Goal: Transaction & Acquisition: Purchase product/service

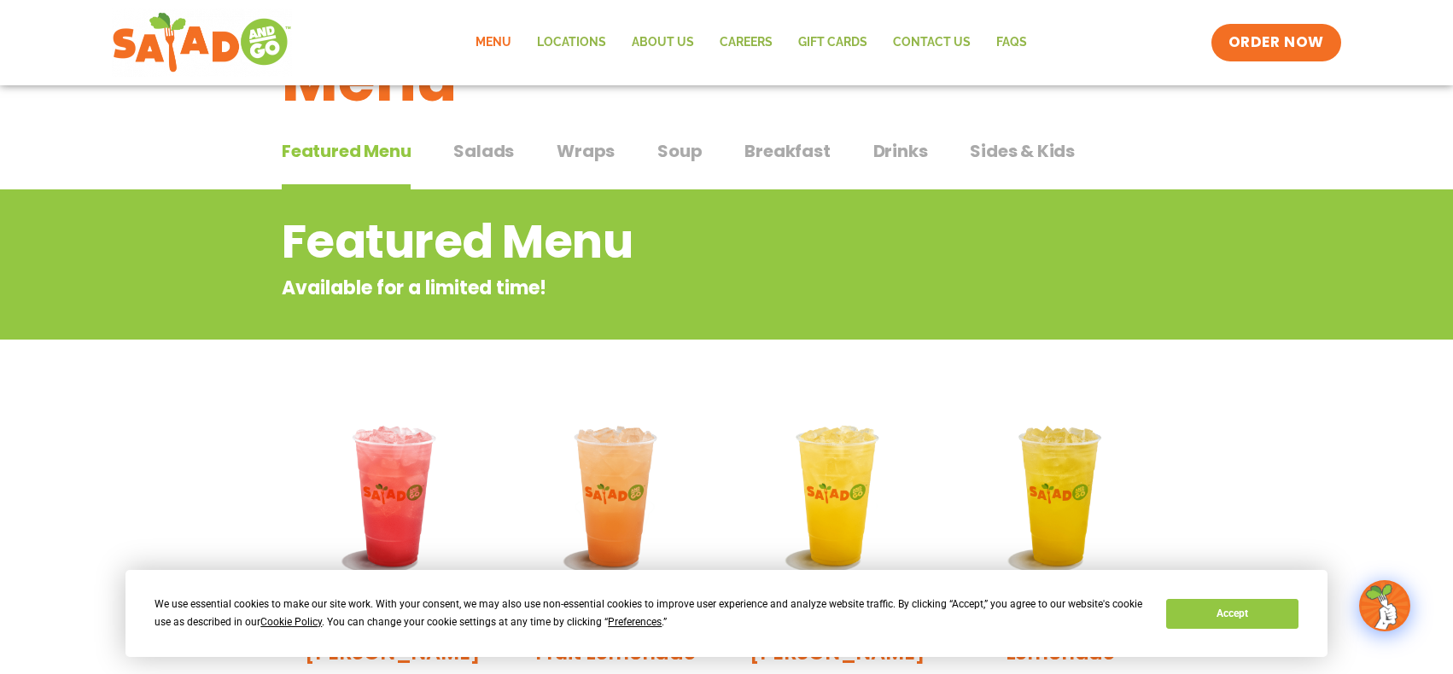
scroll to position [85, 0]
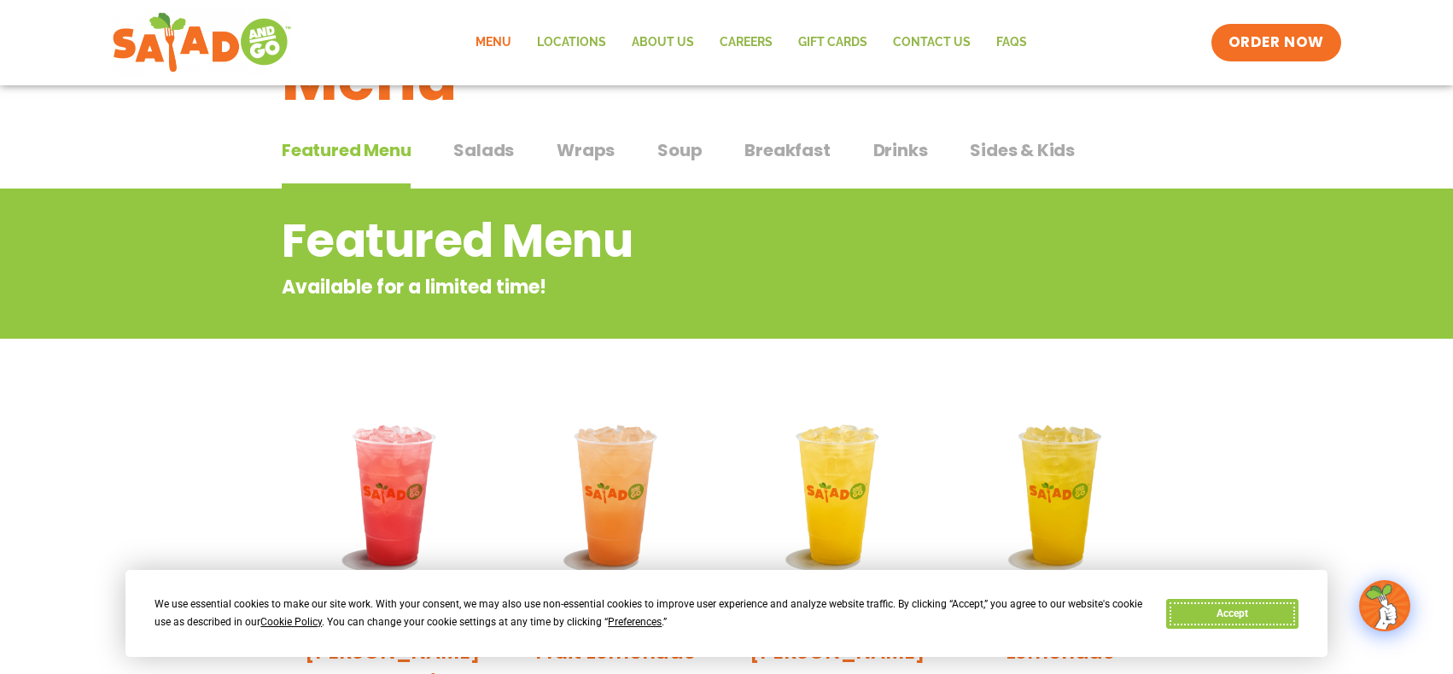
click at [1239, 609] on button "Accept" at bounding box center [1231, 614] width 131 height 30
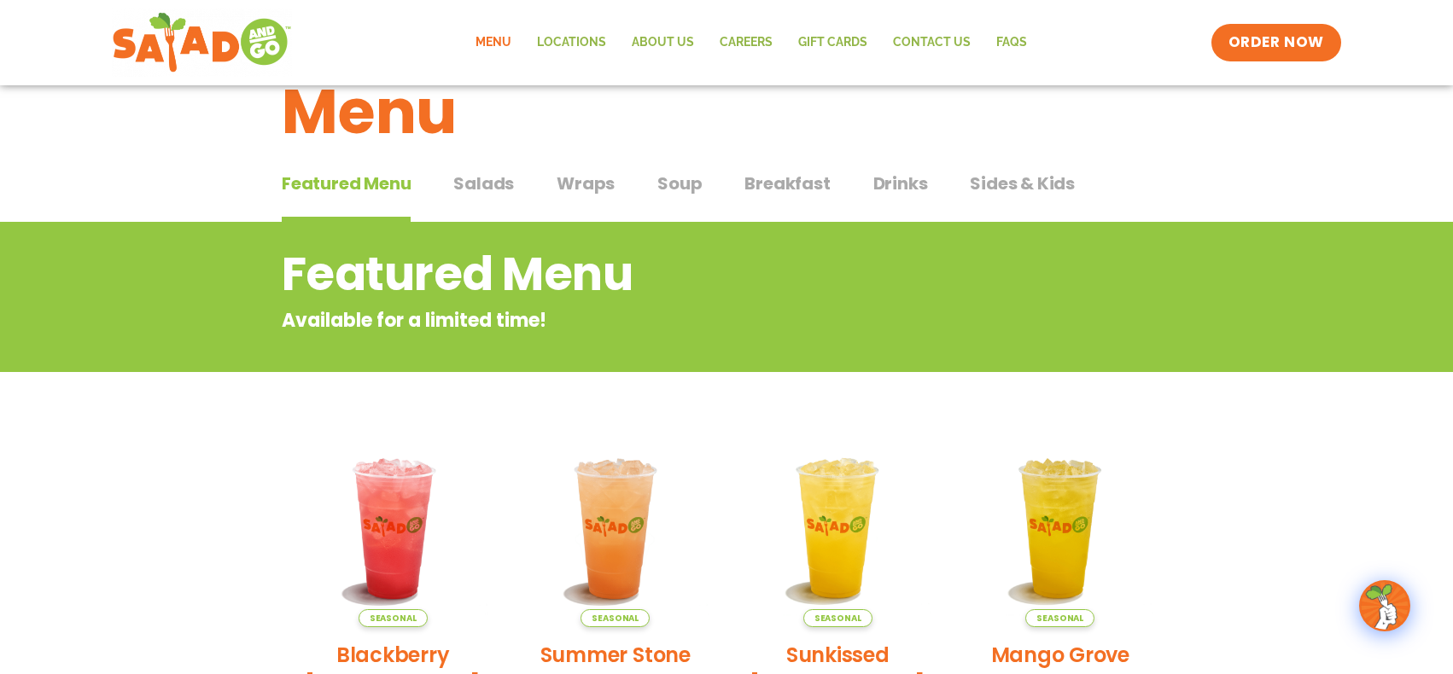
scroll to position [0, 0]
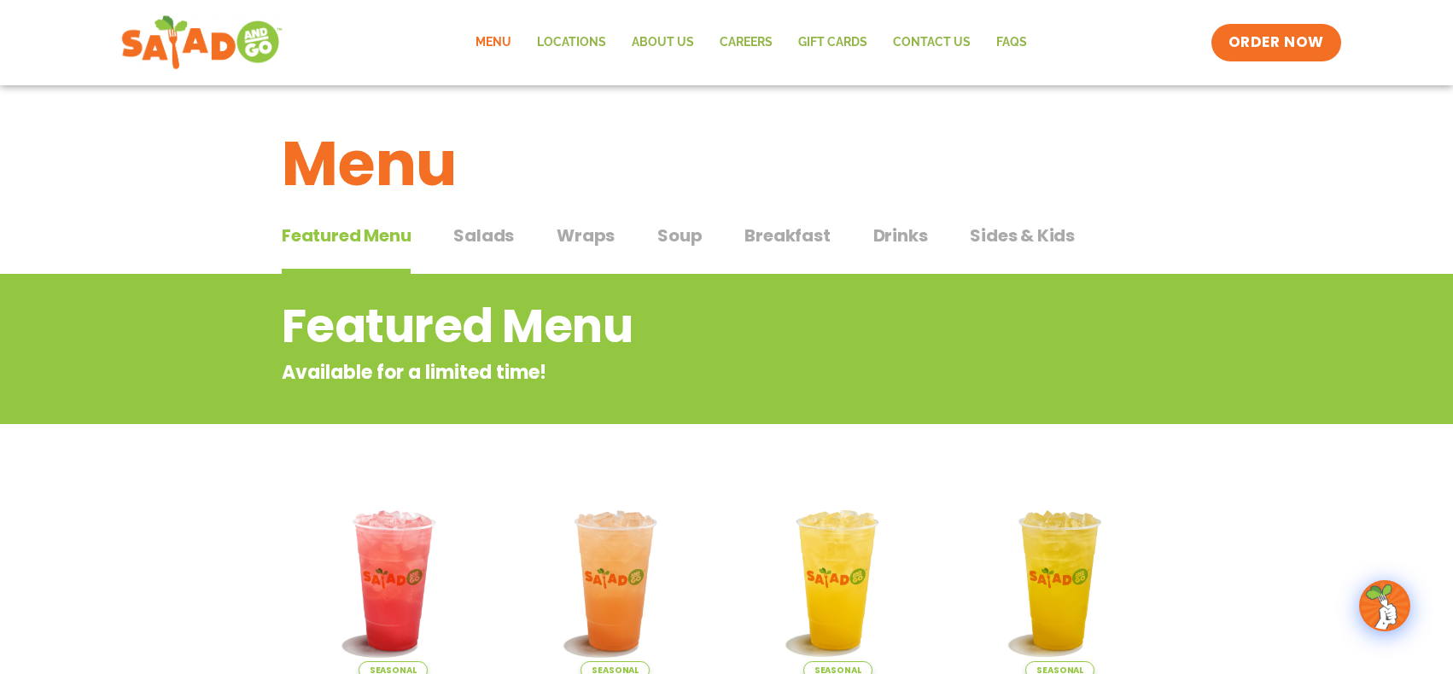
click at [250, 47] on img at bounding box center [201, 42] width 161 height 61
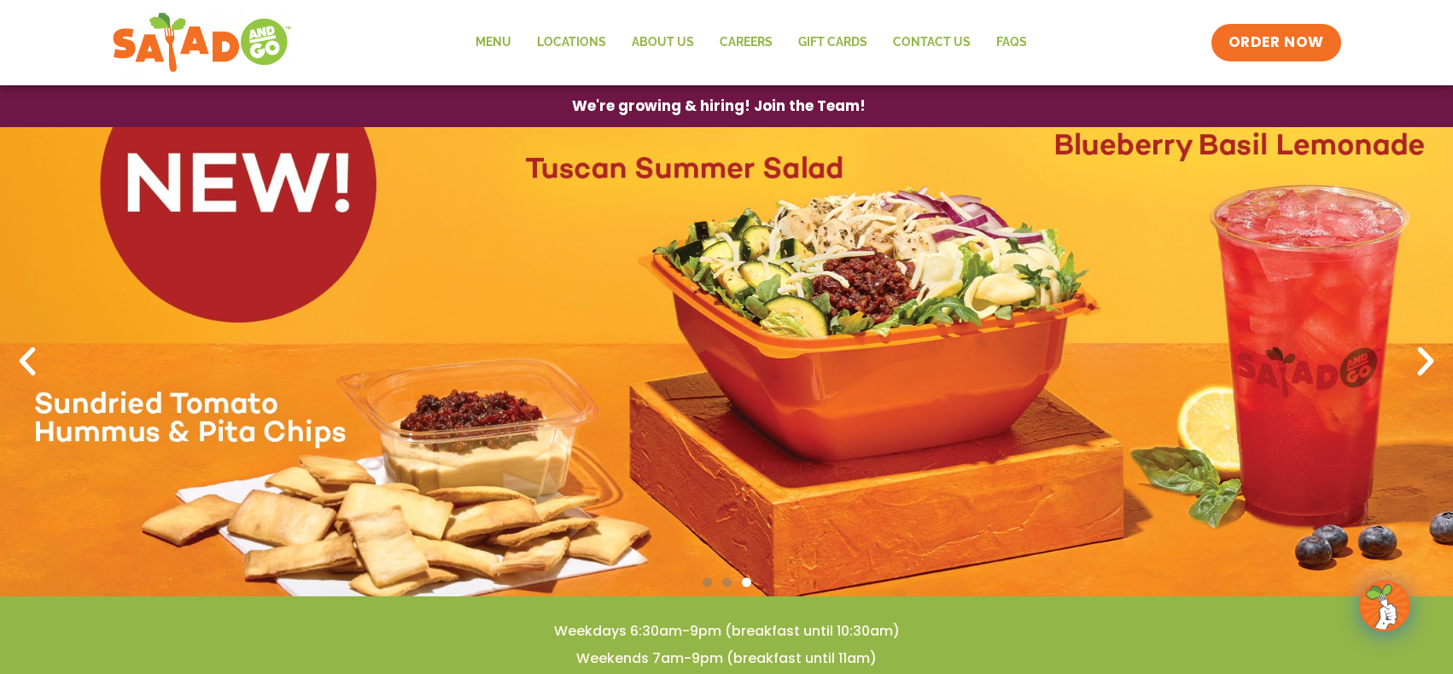
click at [1425, 367] on icon "Next slide" at bounding box center [1426, 362] width 38 height 38
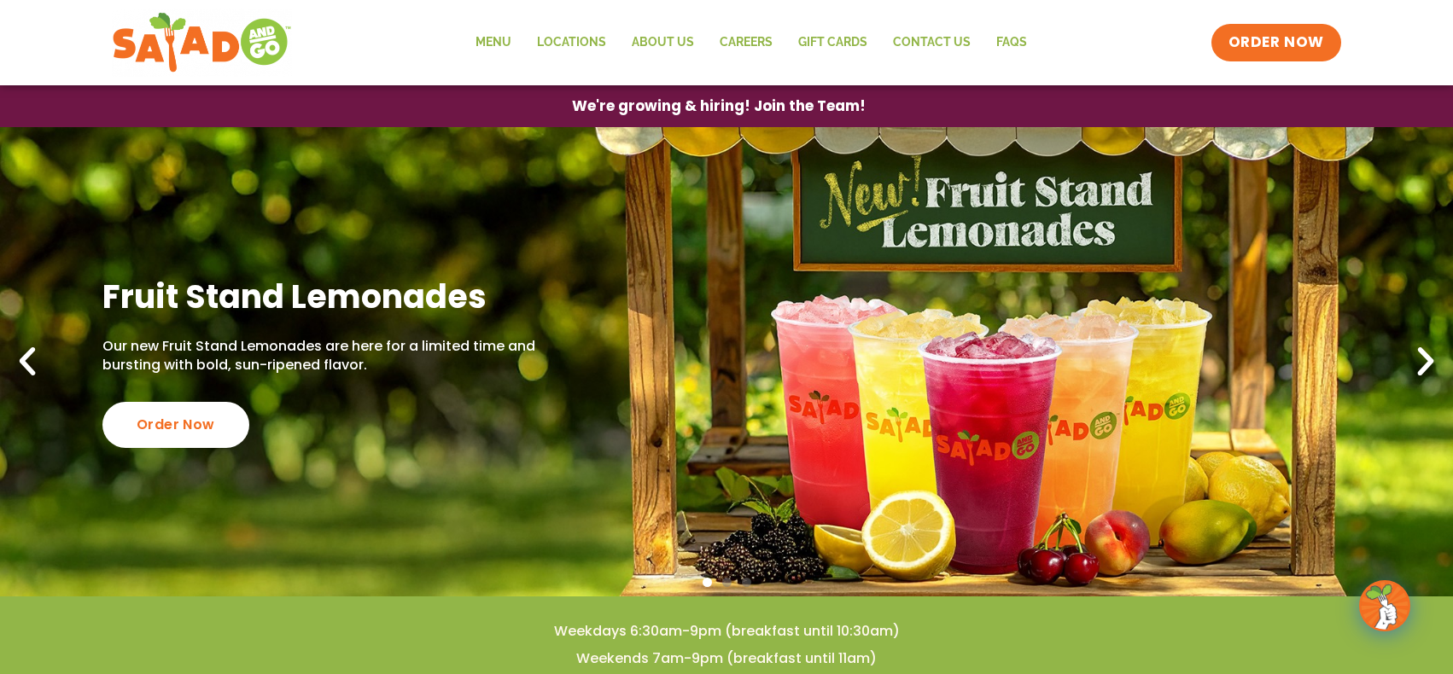
click at [1425, 367] on icon "Next slide" at bounding box center [1426, 362] width 38 height 38
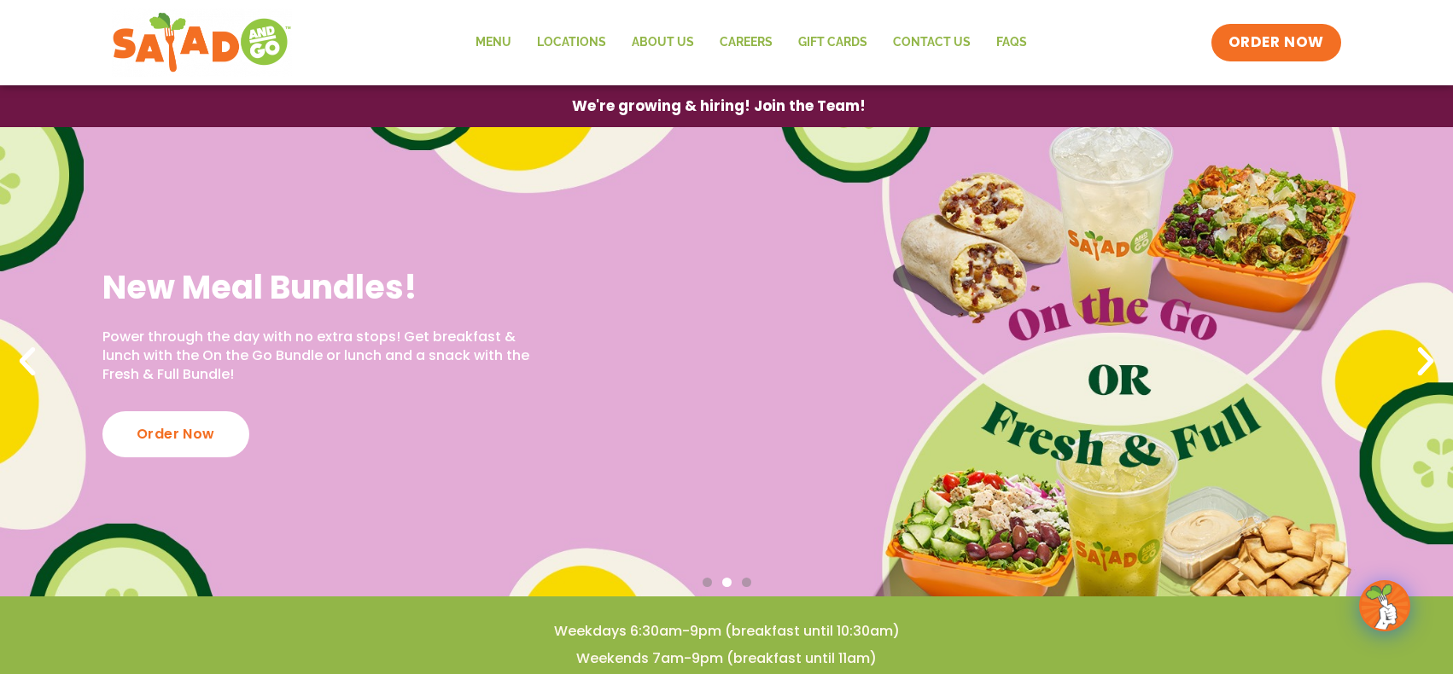
click at [1425, 367] on icon "Next slide" at bounding box center [1426, 362] width 38 height 38
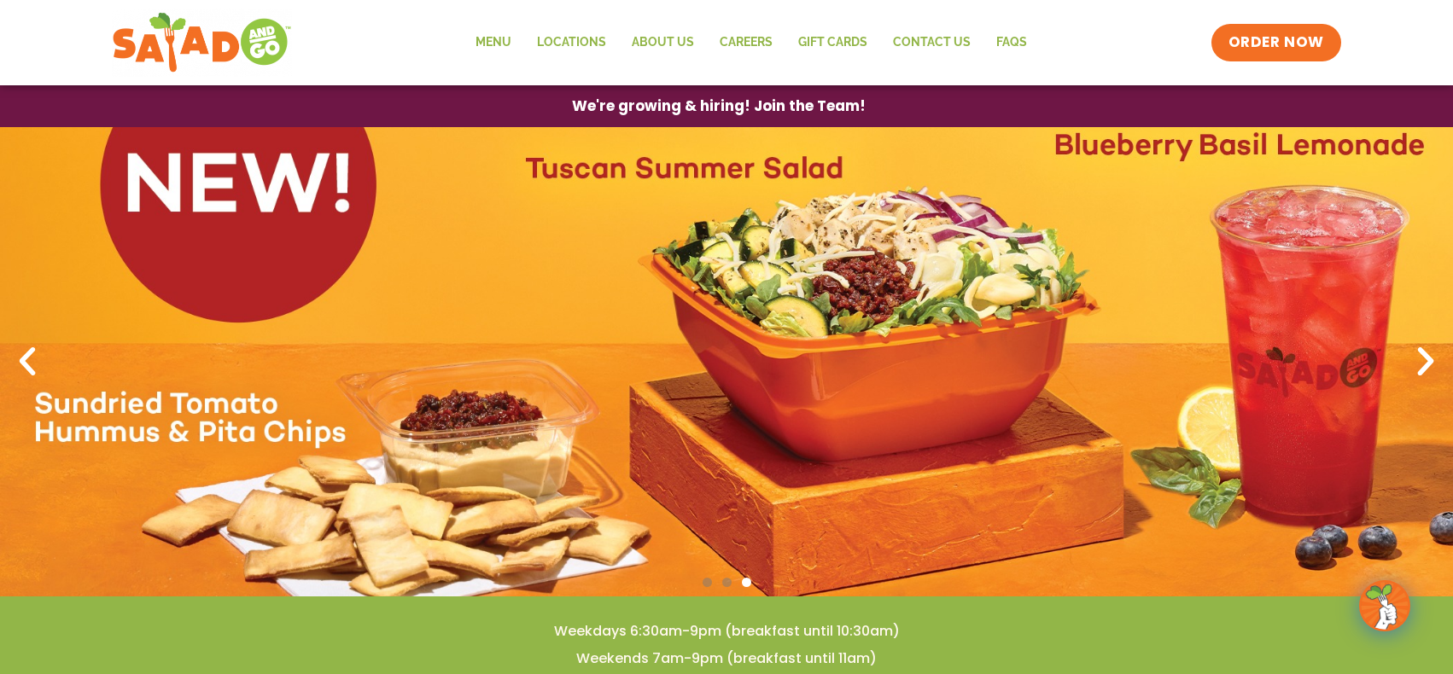
click at [1425, 367] on icon "Next slide" at bounding box center [1426, 362] width 38 height 38
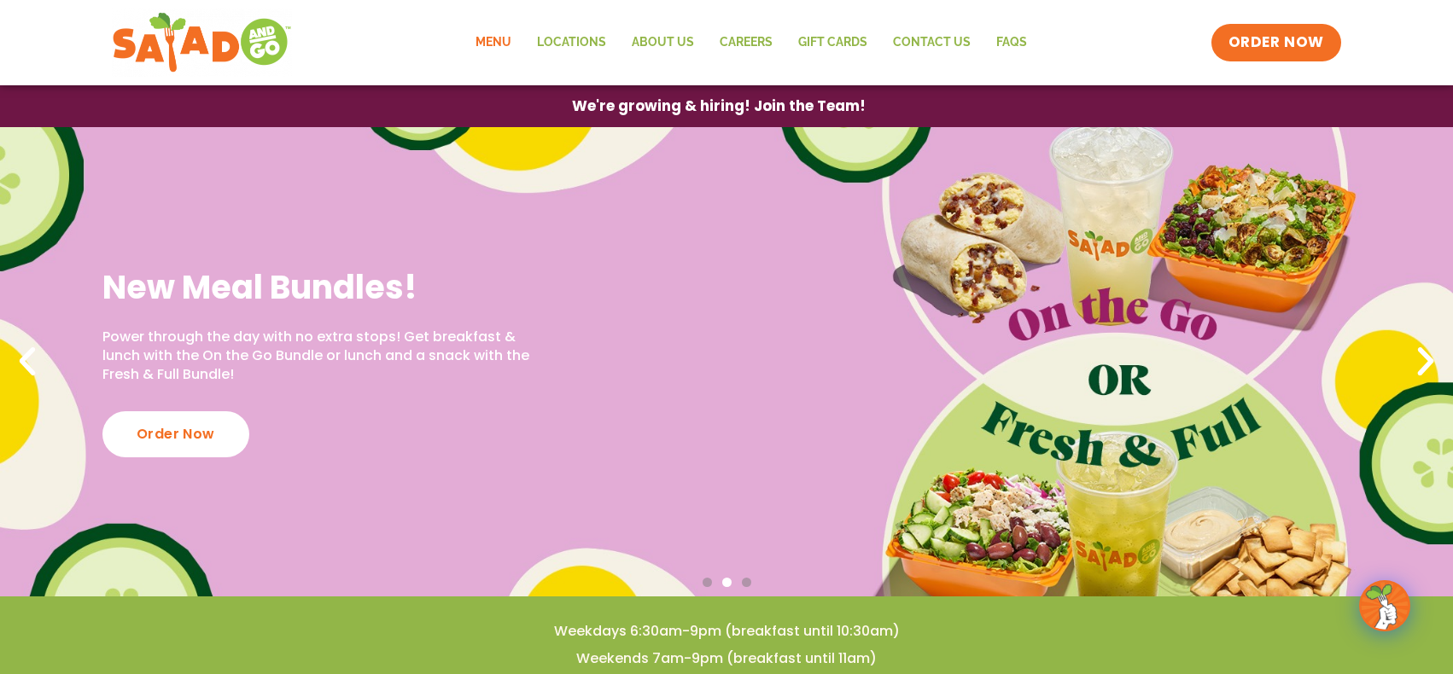
click at [508, 44] on link "Menu" at bounding box center [493, 42] width 61 height 39
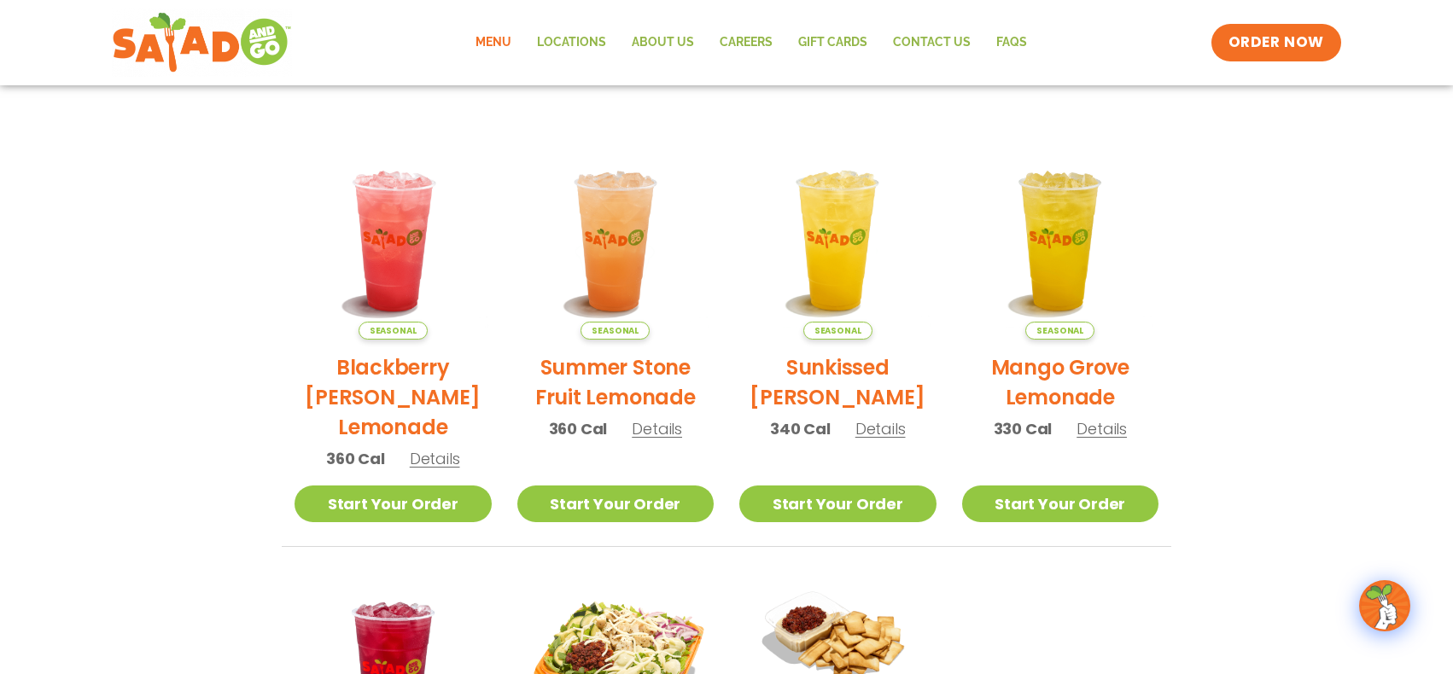
scroll to position [341, 0]
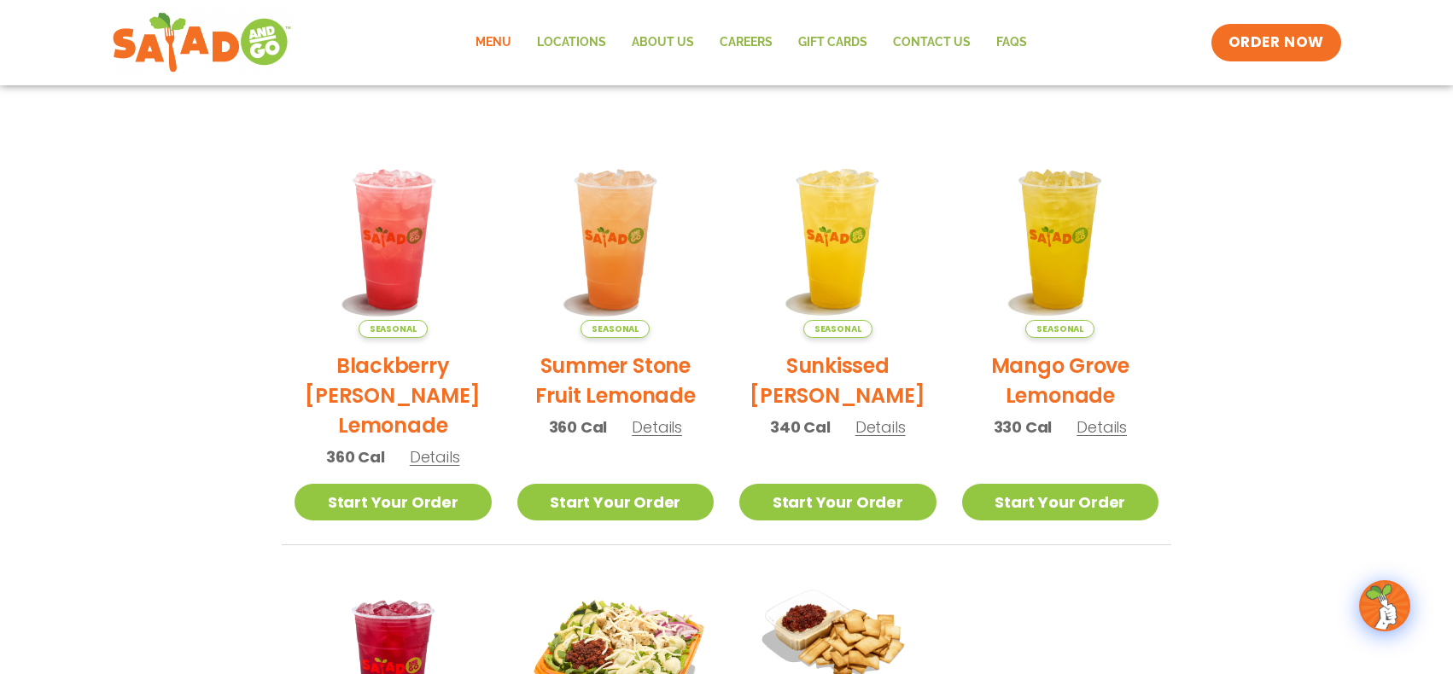
click at [657, 431] on span "Details" at bounding box center [657, 427] width 50 height 21
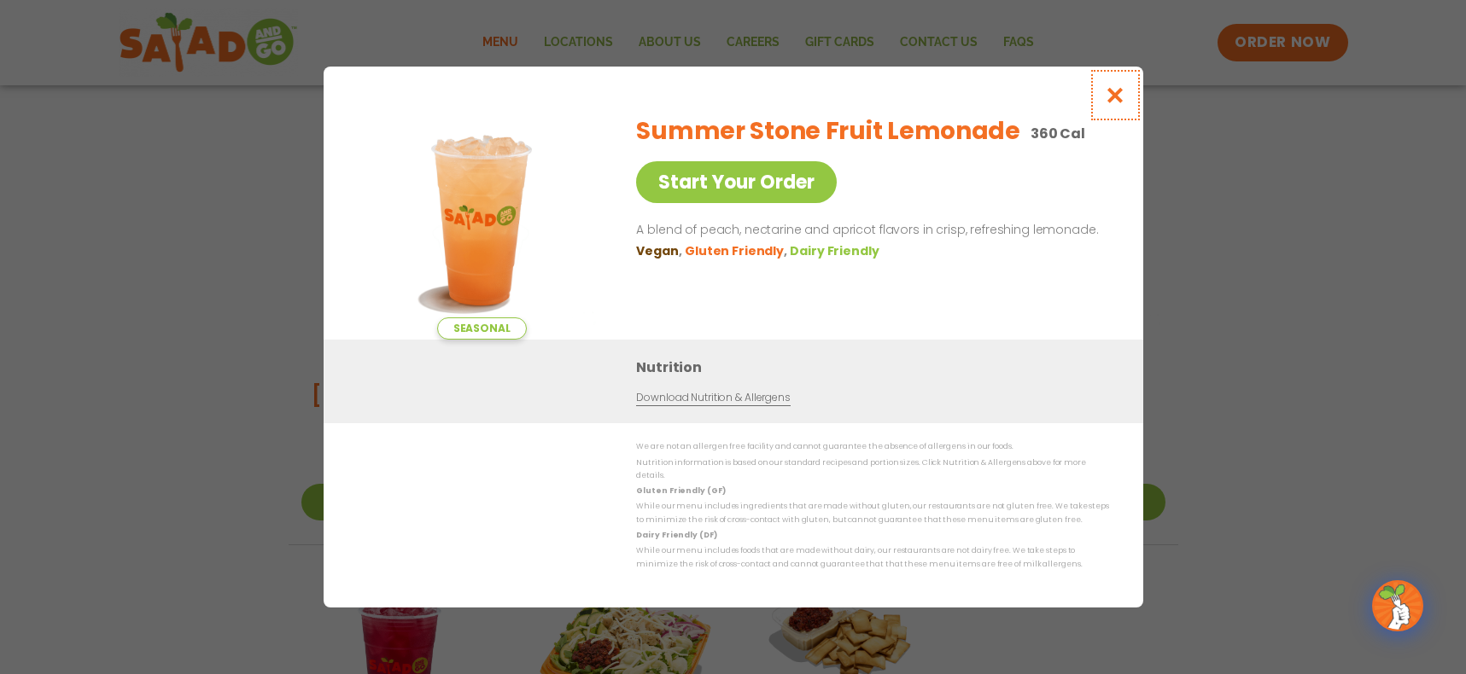
click at [1119, 104] on icon "Close modal" at bounding box center [1114, 95] width 21 height 18
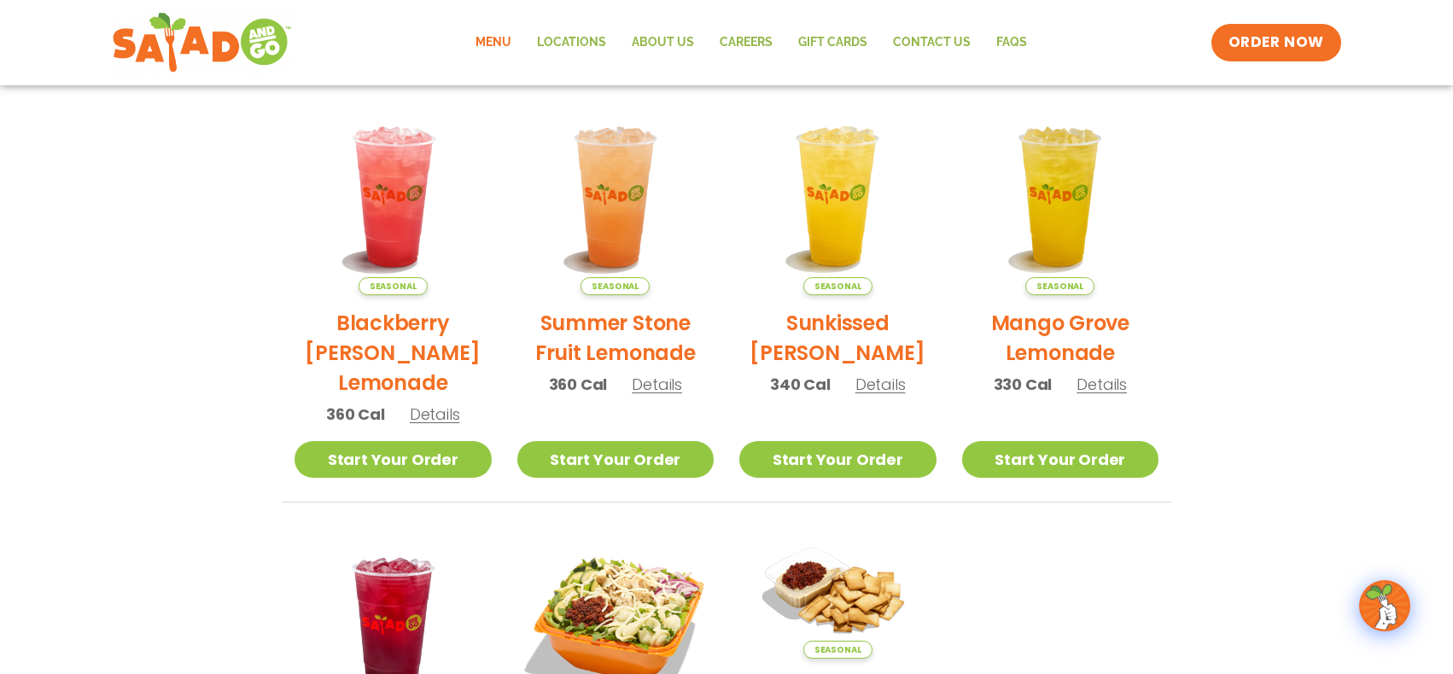
scroll to position [427, 0]
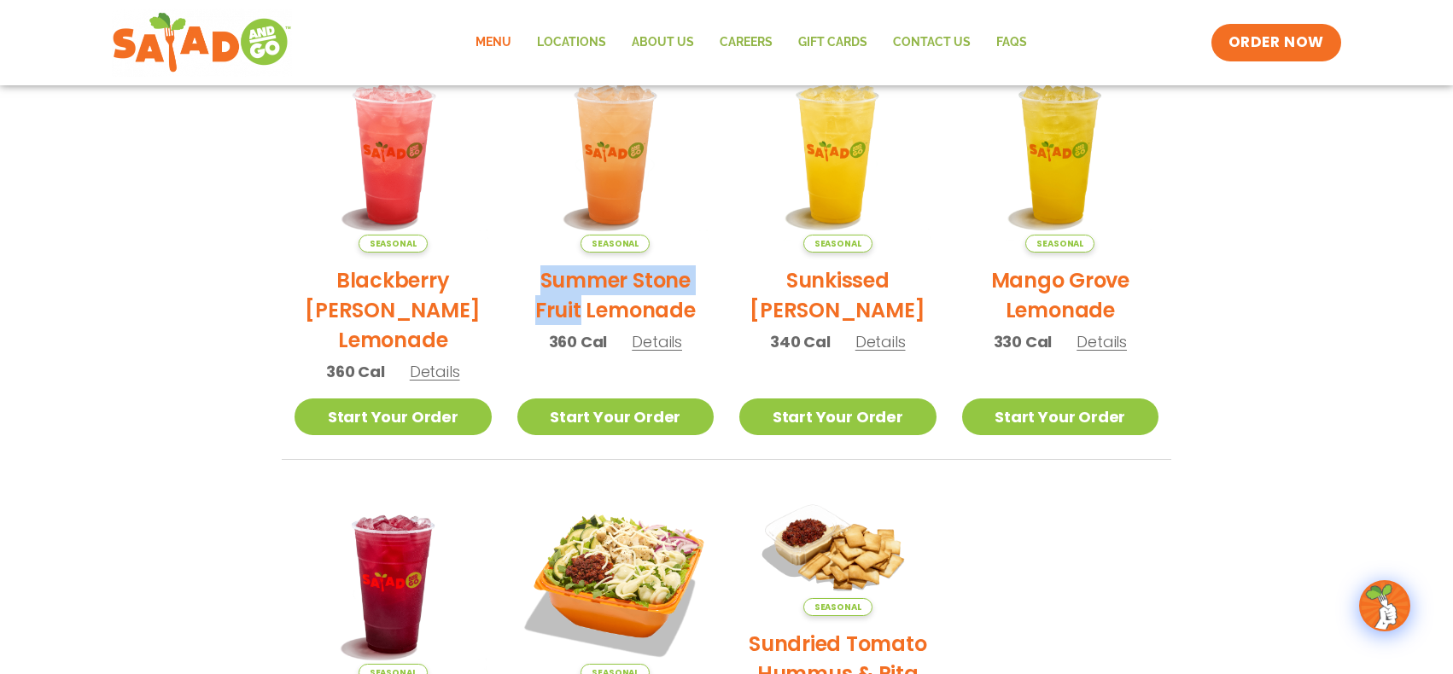
drag, startPoint x: 583, startPoint y: 312, endPoint x: 538, endPoint y: 283, distance: 54.2
click at [538, 283] on h2 "Summer Stone Fruit Lemonade" at bounding box center [615, 295] width 197 height 60
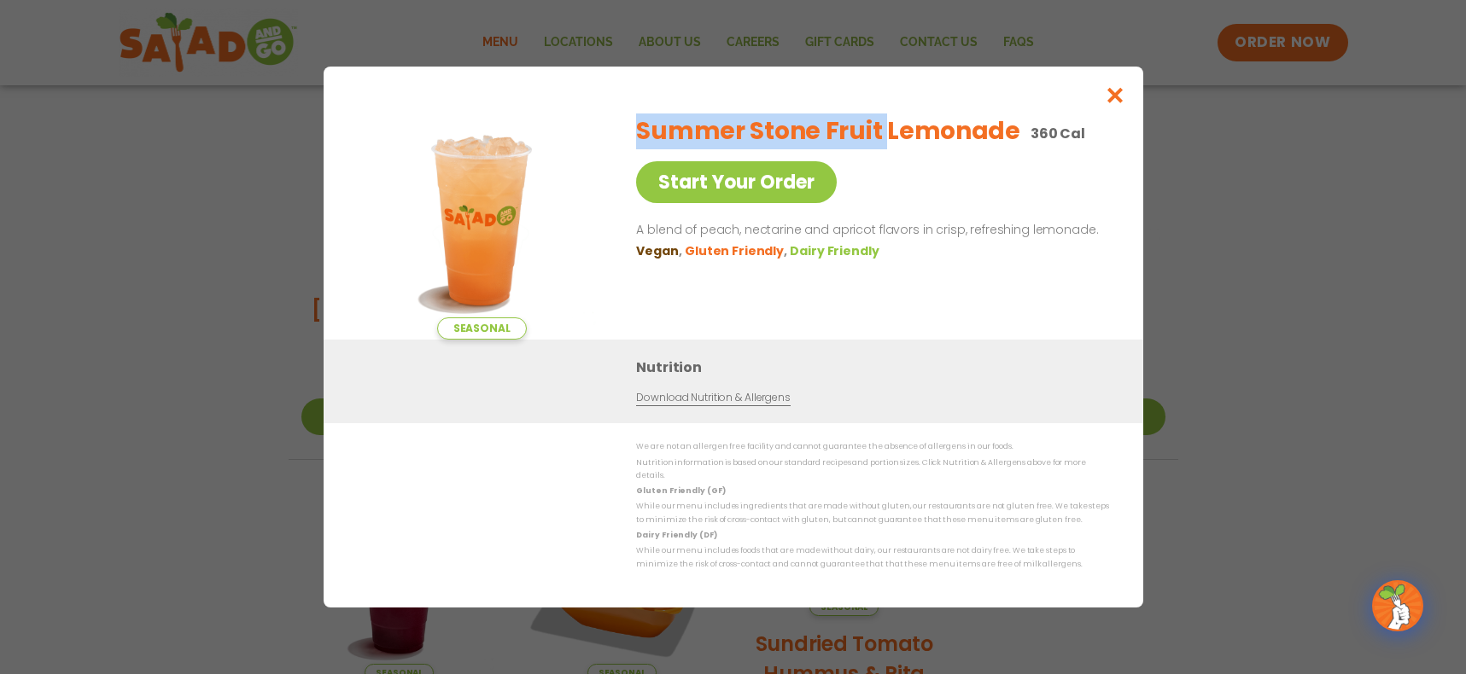
drag, startPoint x: 881, startPoint y: 141, endPoint x: 639, endPoint y: 133, distance: 241.7
click at [639, 133] on h2 "Summer Stone Fruit Lemonade" at bounding box center [827, 132] width 383 height 36
copy h2 "Summer Stone Fruit"
click at [1122, 103] on icon "Close modal" at bounding box center [1114, 95] width 21 height 18
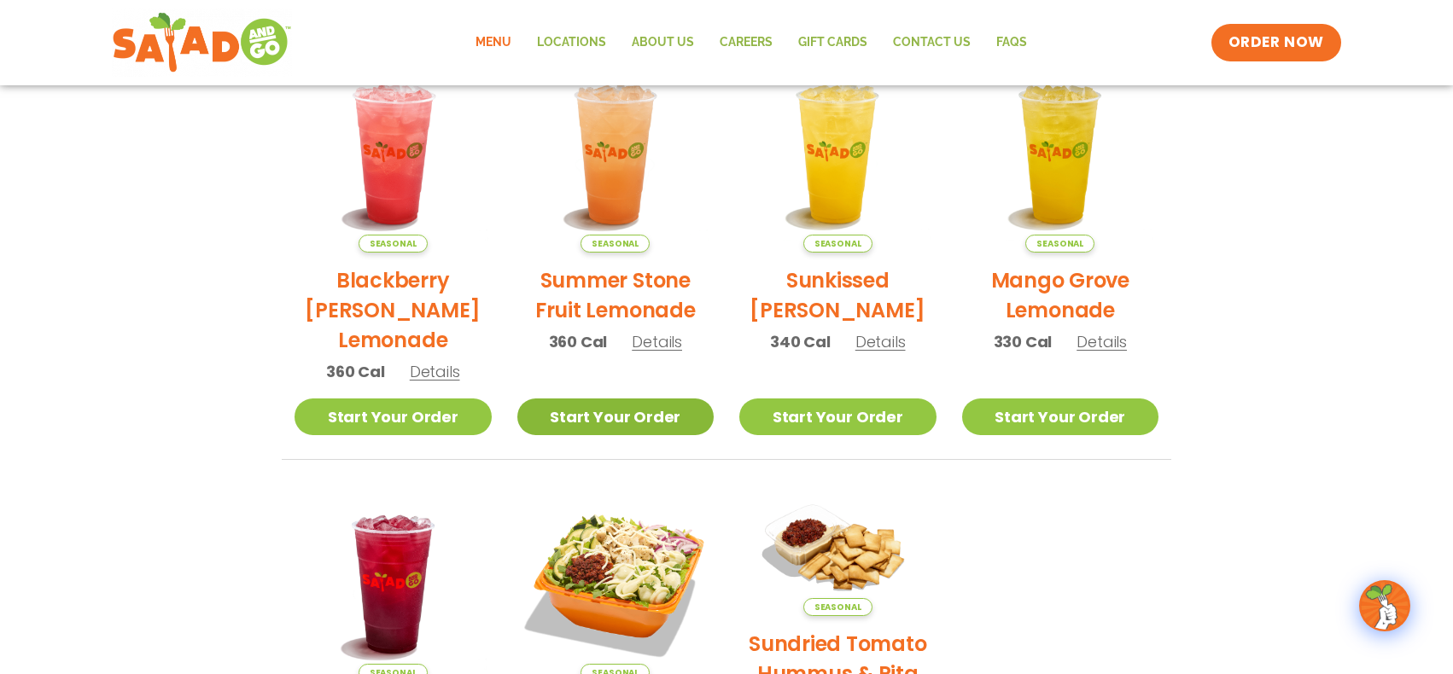
click at [609, 421] on link "Start Your Order" at bounding box center [615, 417] width 197 height 37
